Goal: Information Seeking & Learning: Learn about a topic

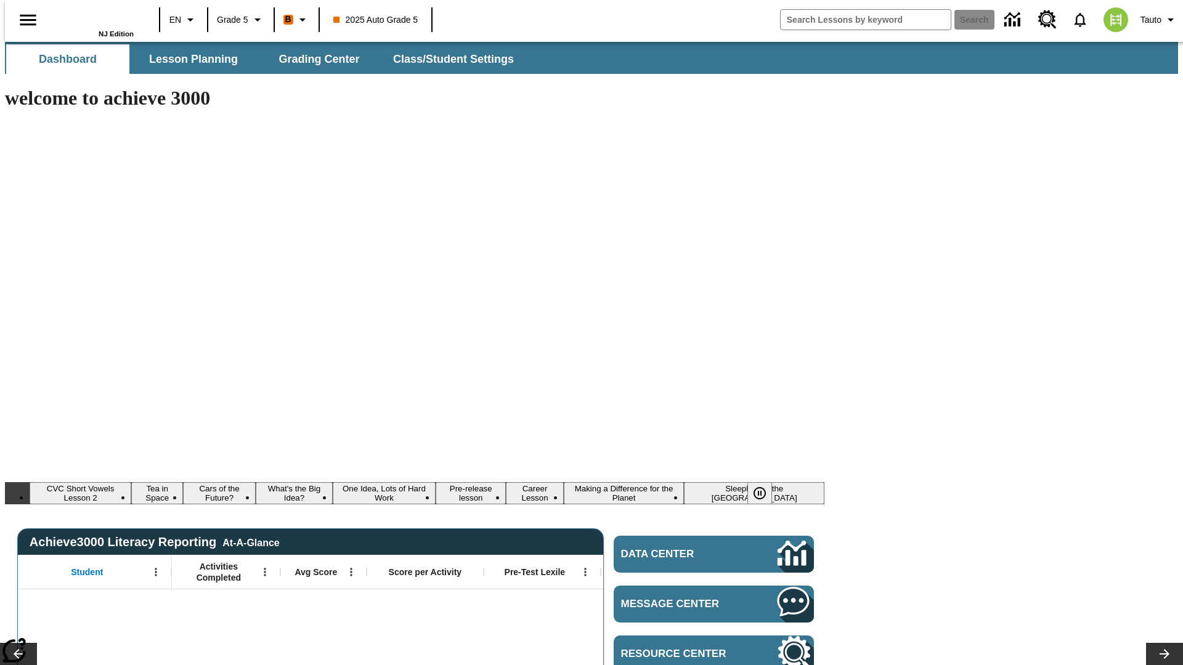
type input "-1"
click at [189, 59] on span "Lesson Planning" at bounding box center [193, 59] width 89 height 14
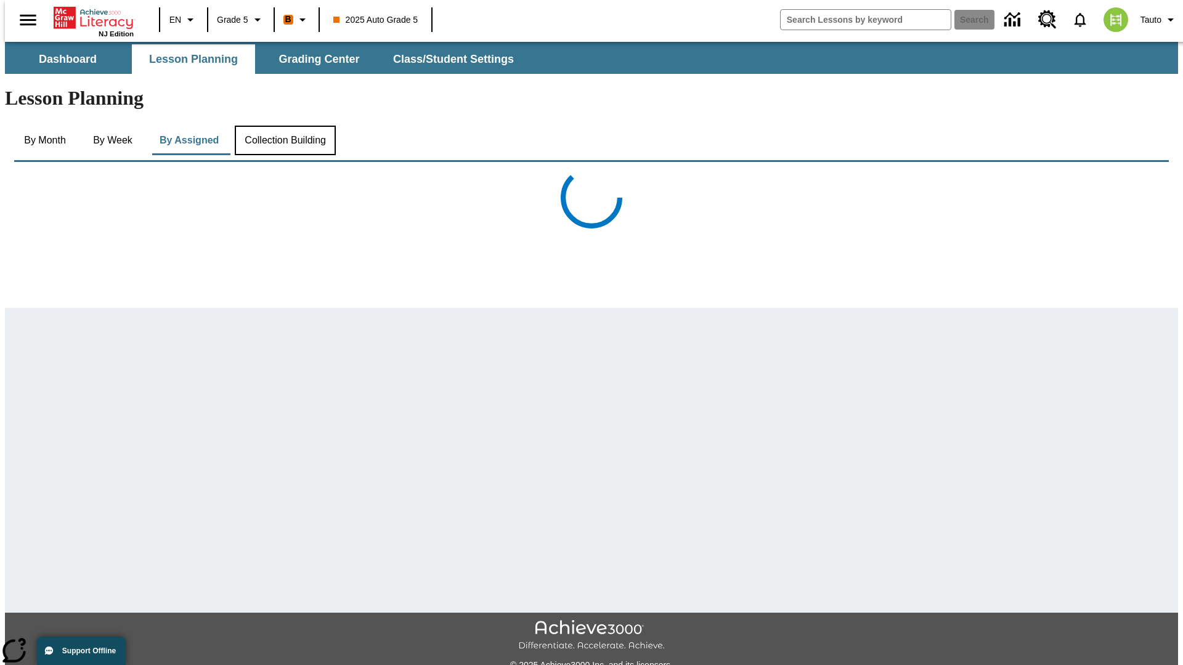
click at [284, 126] on button "Collection Building" at bounding box center [285, 141] width 101 height 30
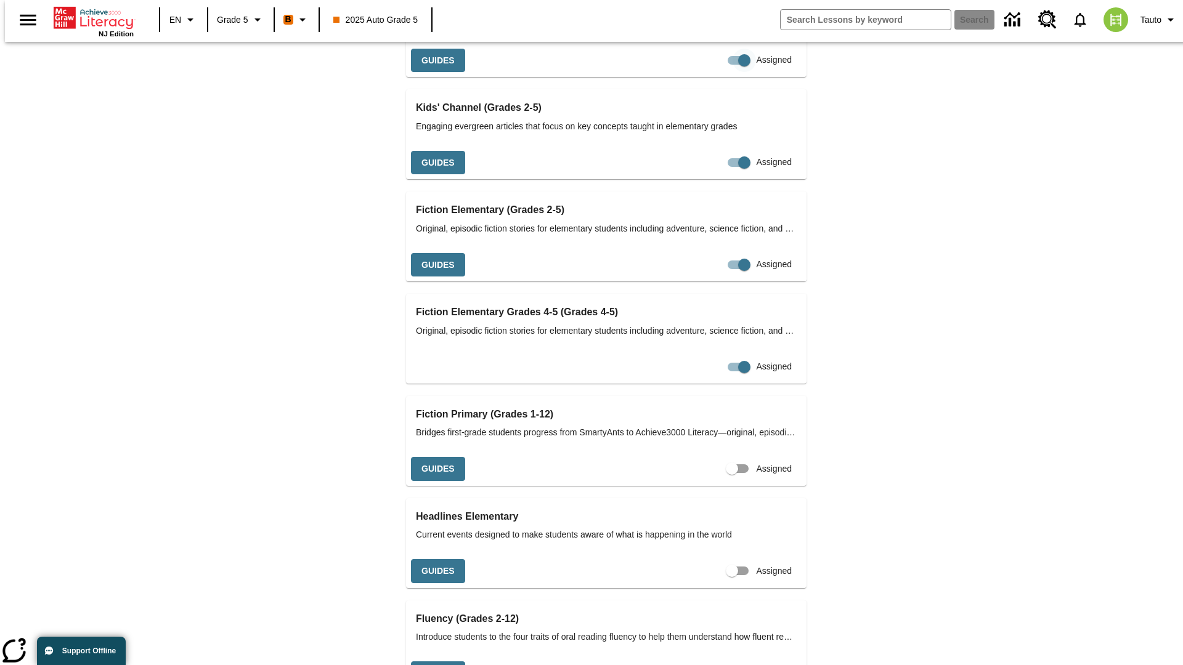
click at [709, 72] on input "Assigned" at bounding box center [744, 60] width 70 height 23
checkbox input "false"
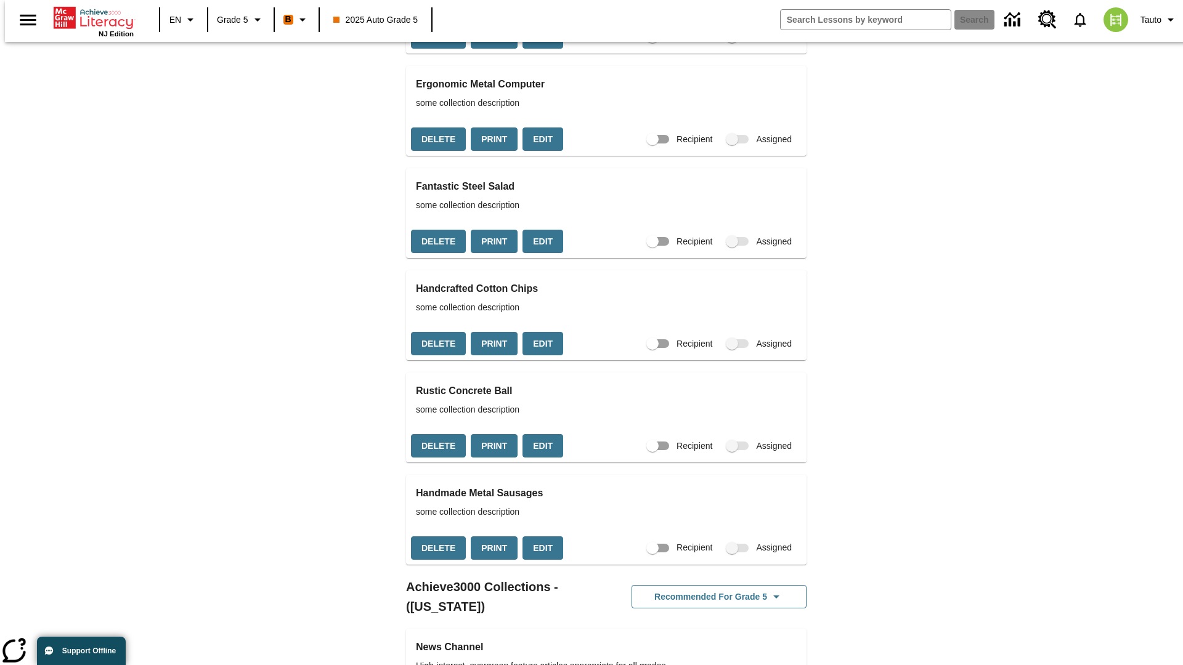
scroll to position [655, 0]
